Goal: Transaction & Acquisition: Purchase product/service

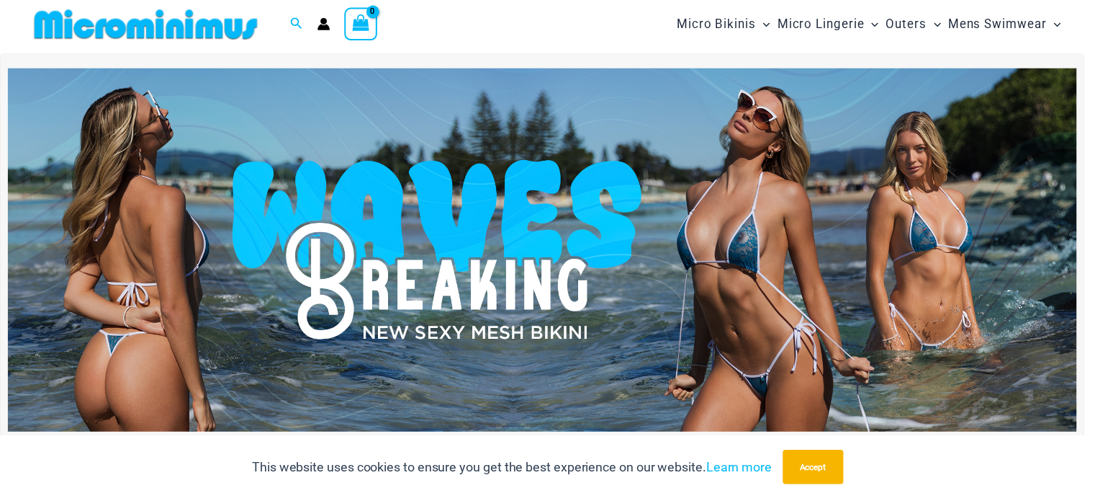
scroll to position [29, 0]
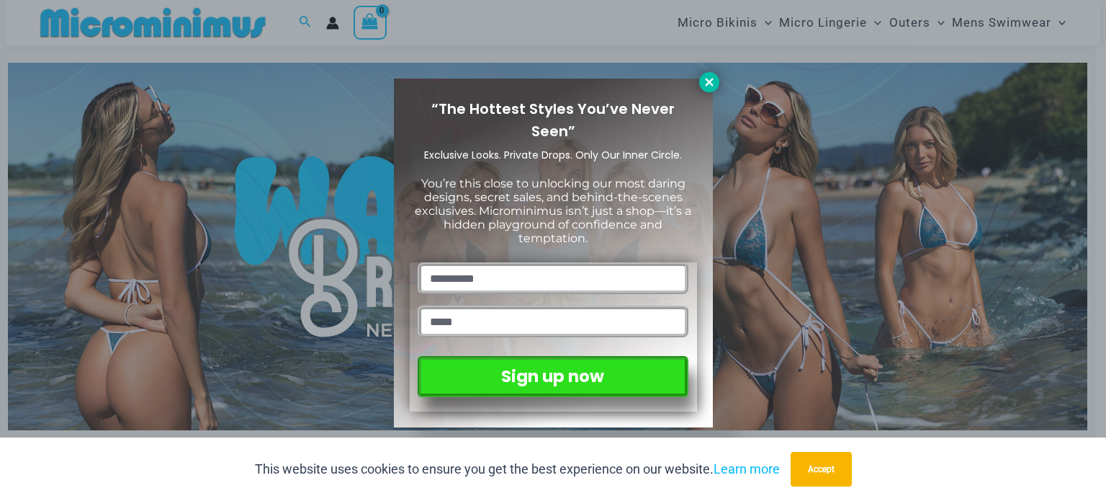
click at [709, 79] on icon at bounding box center [709, 82] width 13 height 13
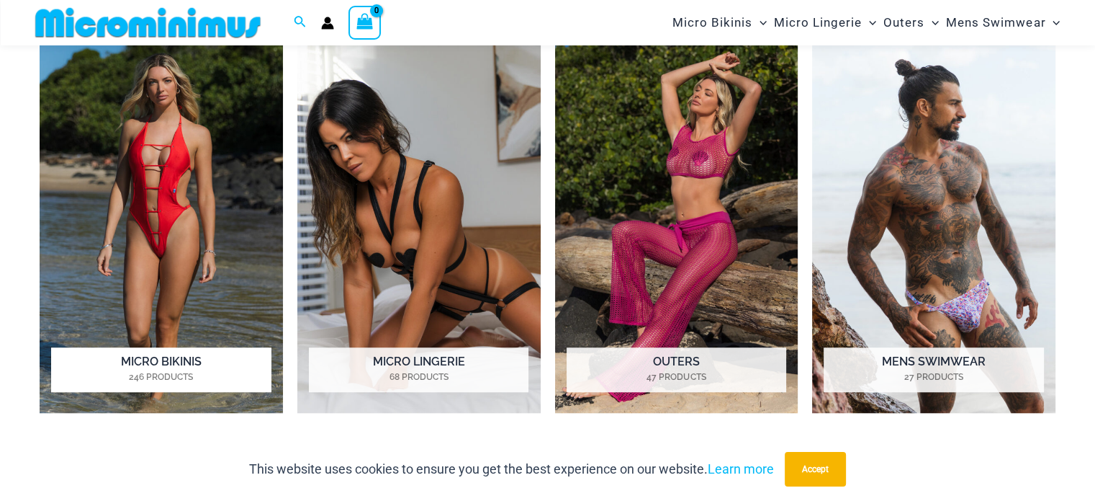
scroll to position [1106, 0]
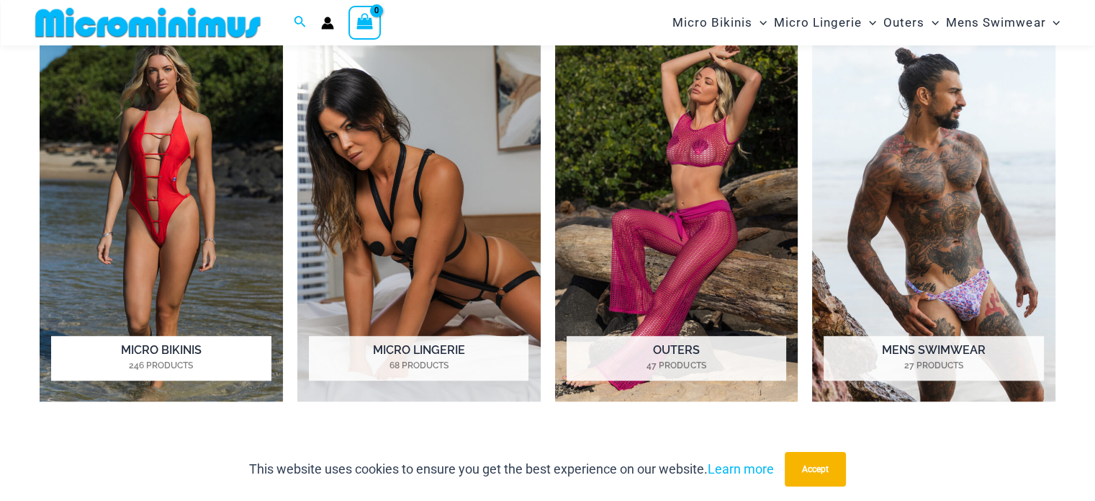
click at [199, 204] on img "Visit product category Micro Bikinis" at bounding box center [161, 213] width 243 height 375
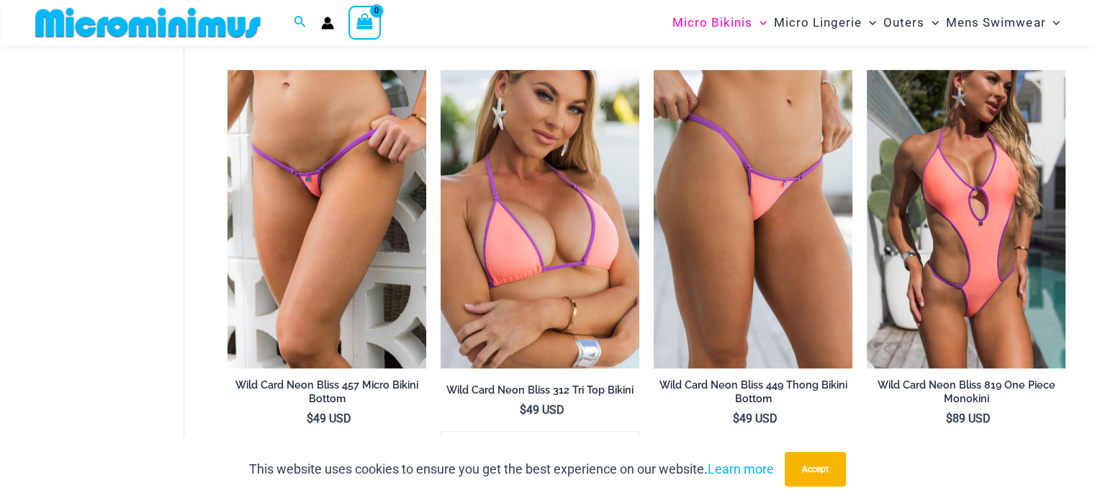
scroll to position [807, 0]
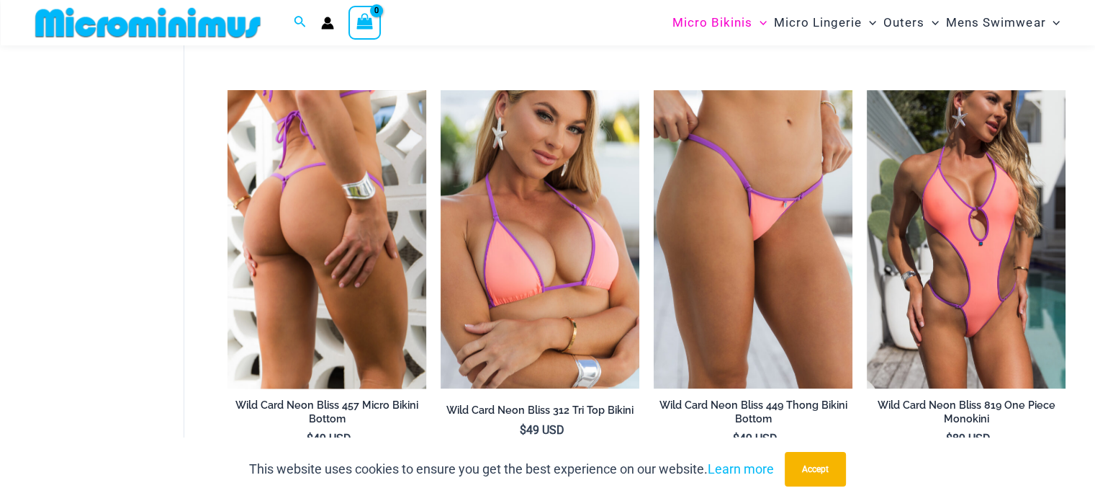
click at [319, 280] on img at bounding box center [327, 239] width 199 height 298
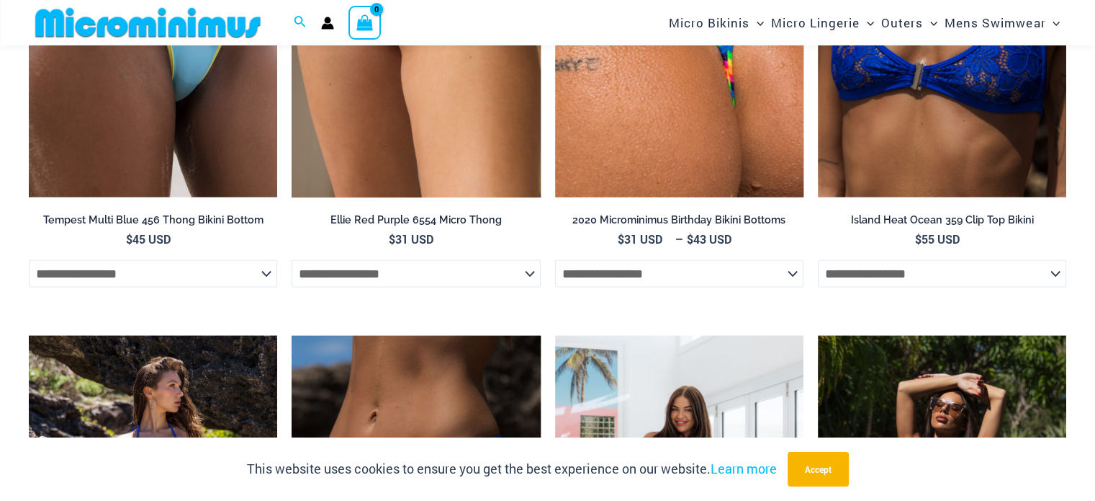
scroll to position [2823, 0]
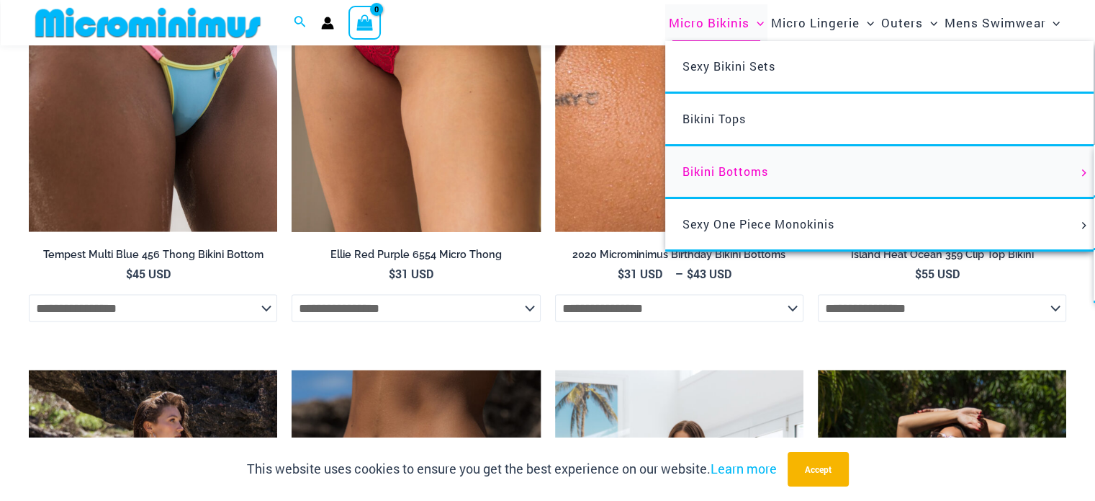
click at [739, 180] on link "Bikini Bottoms" at bounding box center [879, 172] width 429 height 53
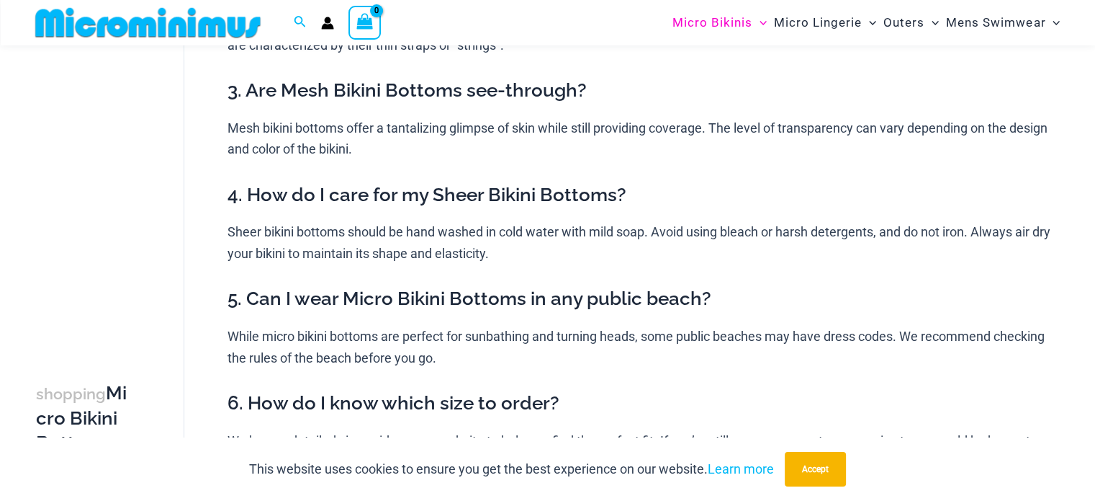
scroll to position [264, 0]
